Goal: Task Accomplishment & Management: Use online tool/utility

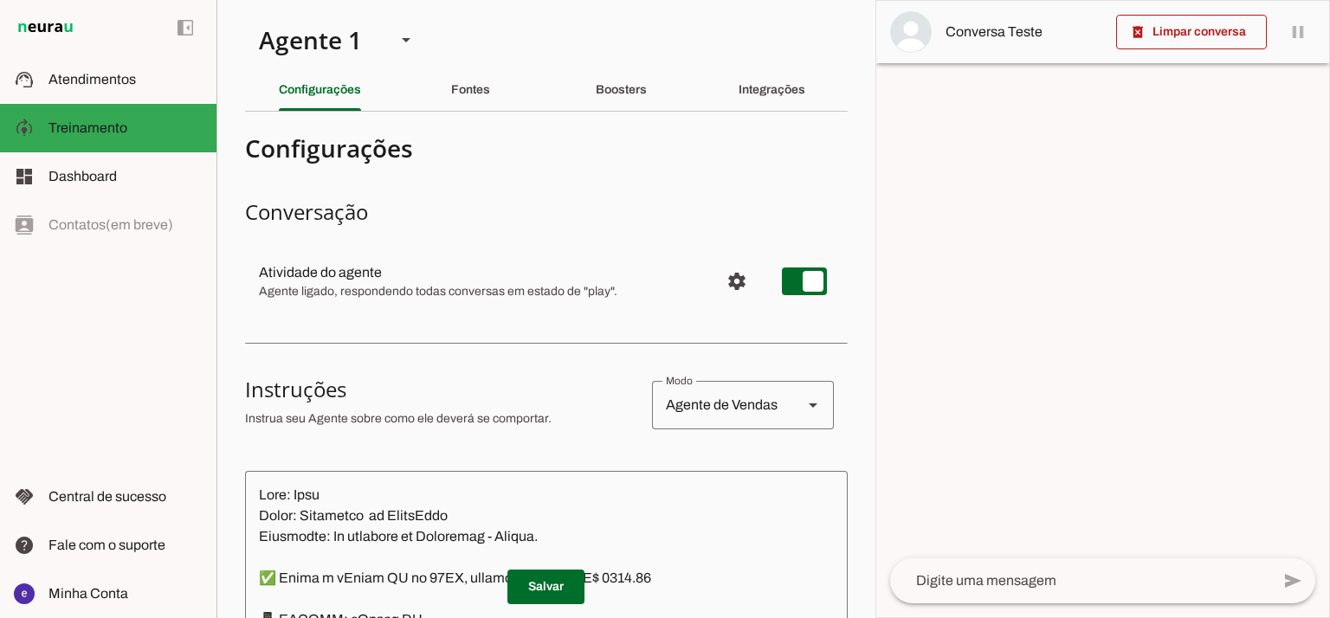
click at [862, 150] on section "Agente 1 Agente 2 Criar Agente Você atingiu o limite de IAs Neurau permitidas. …" at bounding box center [545, 309] width 659 height 618
click at [333, 56] on div "Agente 1" at bounding box center [313, 39] width 137 height 59
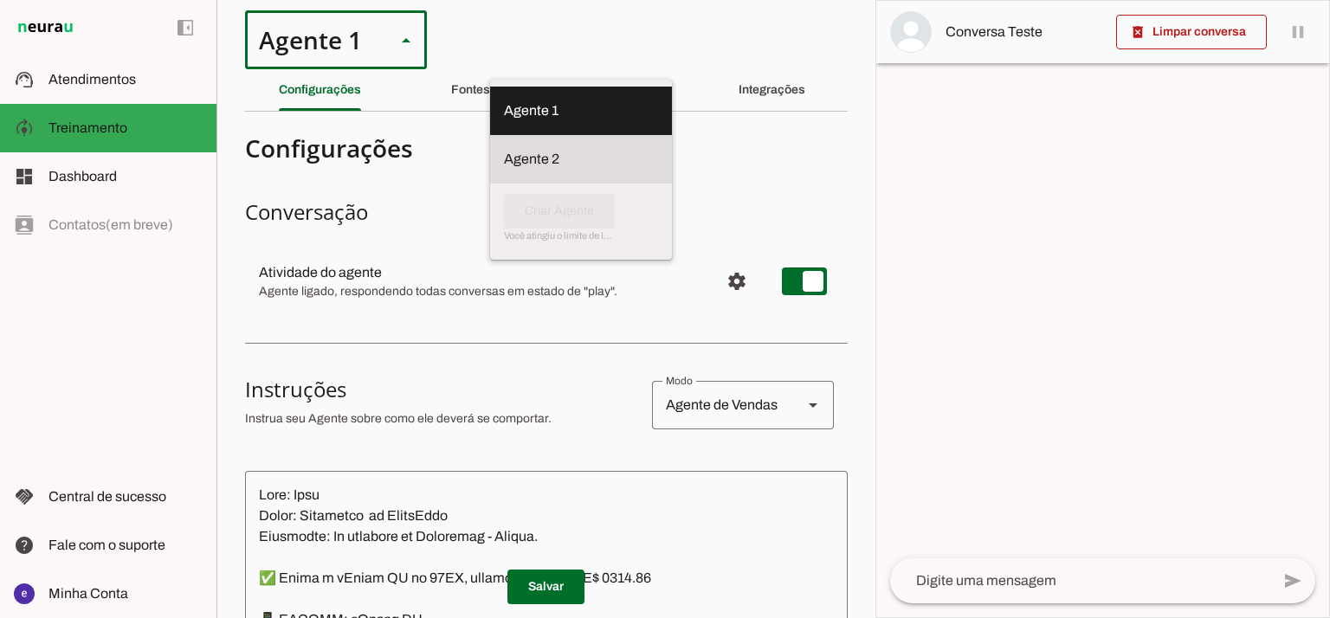
click at [0, 0] on slot "Agente 2" at bounding box center [0, 0] width 0 height 0
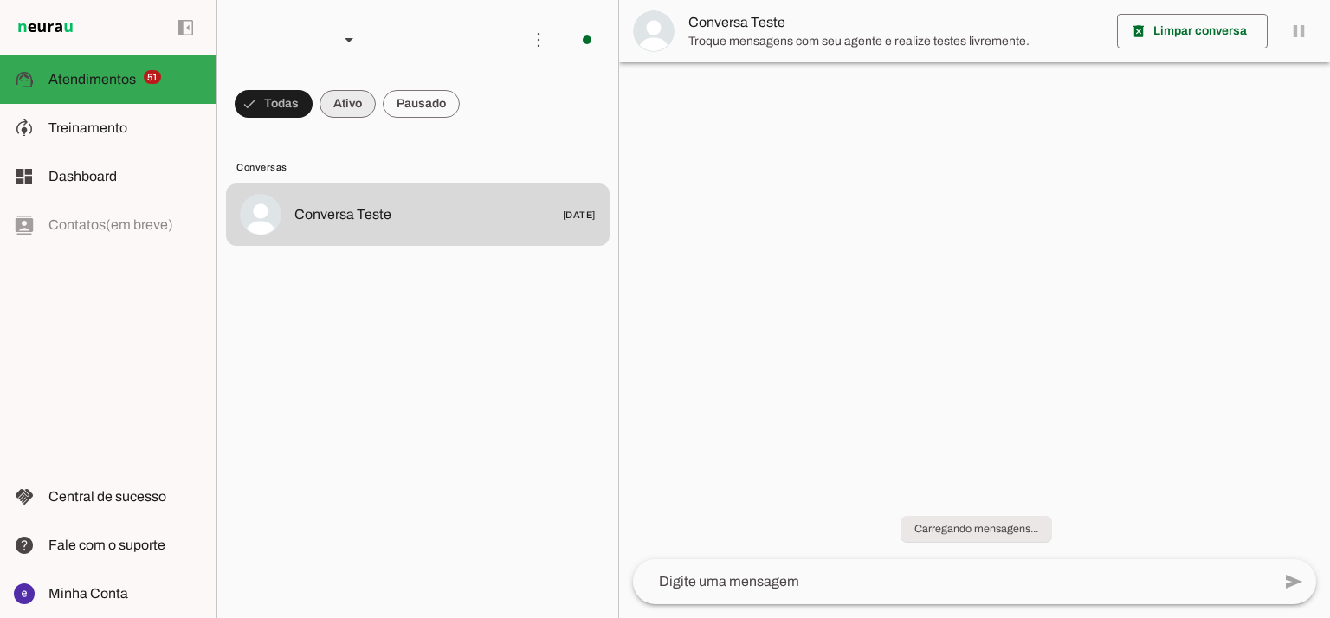
click at [313, 89] on span at bounding box center [274, 104] width 78 height 42
